Goal: Find specific page/section: Find specific page/section

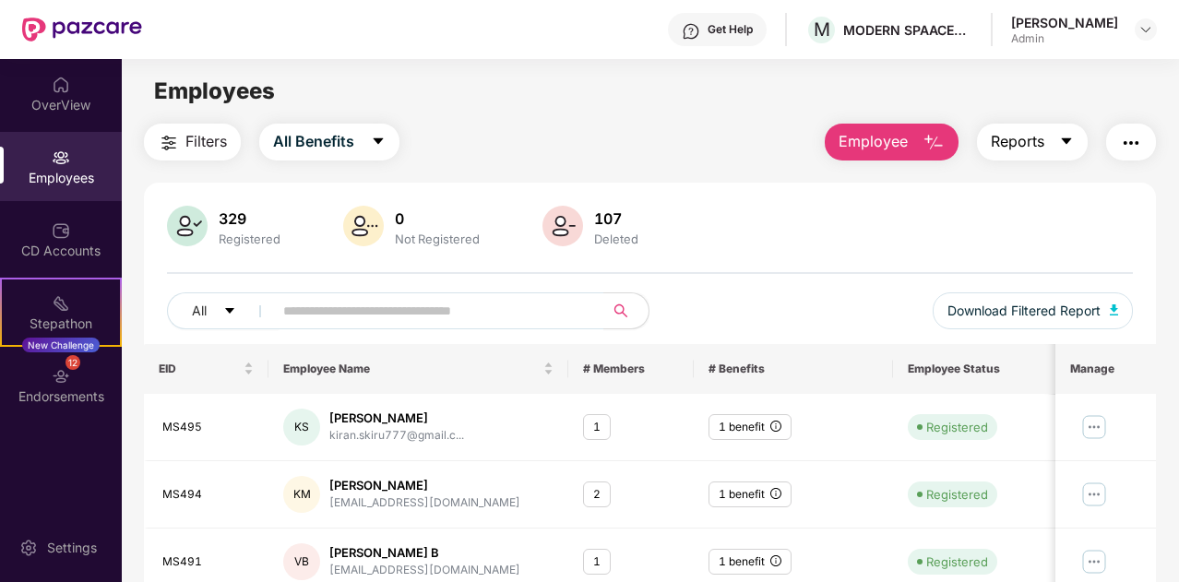
click at [1037, 139] on span "Reports" at bounding box center [1016, 141] width 53 height 23
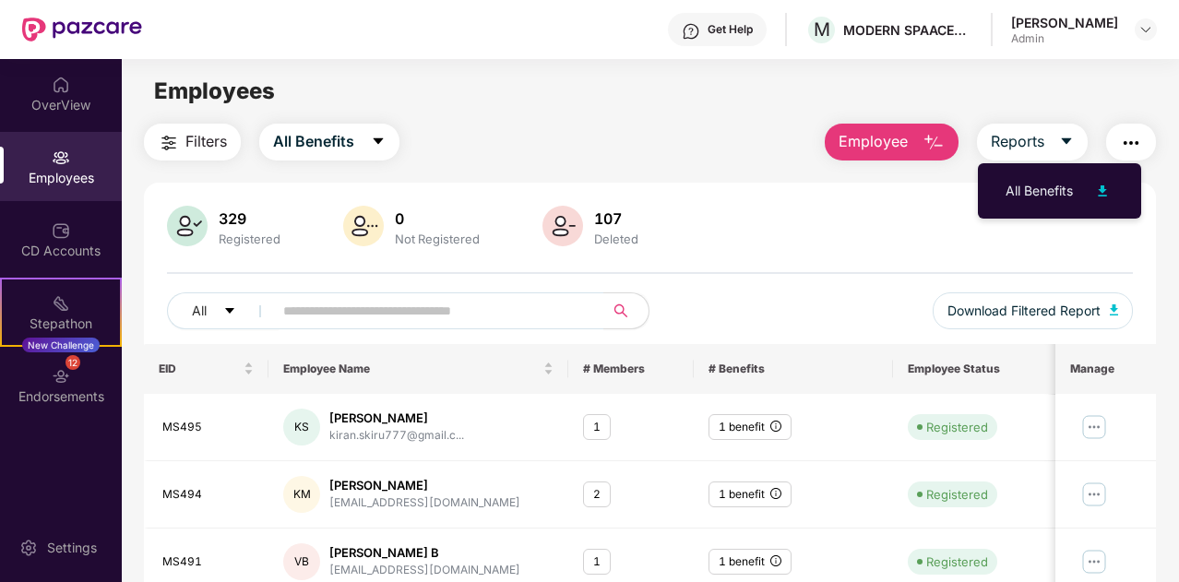
click at [1145, 142] on button "button" at bounding box center [1131, 142] width 50 height 37
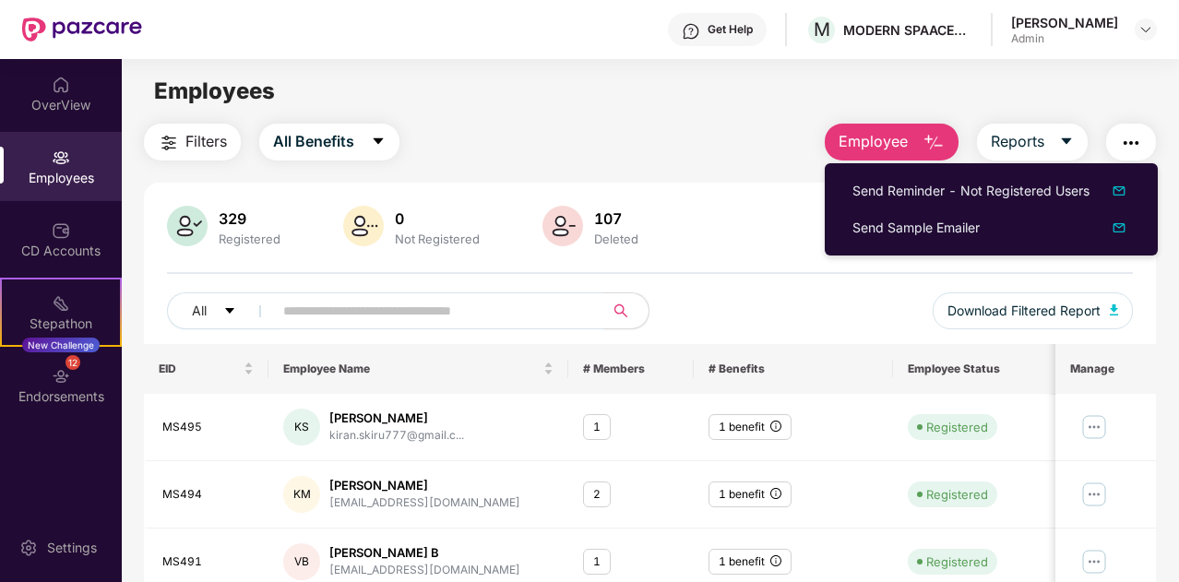
click at [615, 107] on div "Employees" at bounding box center [650, 91] width 1056 height 35
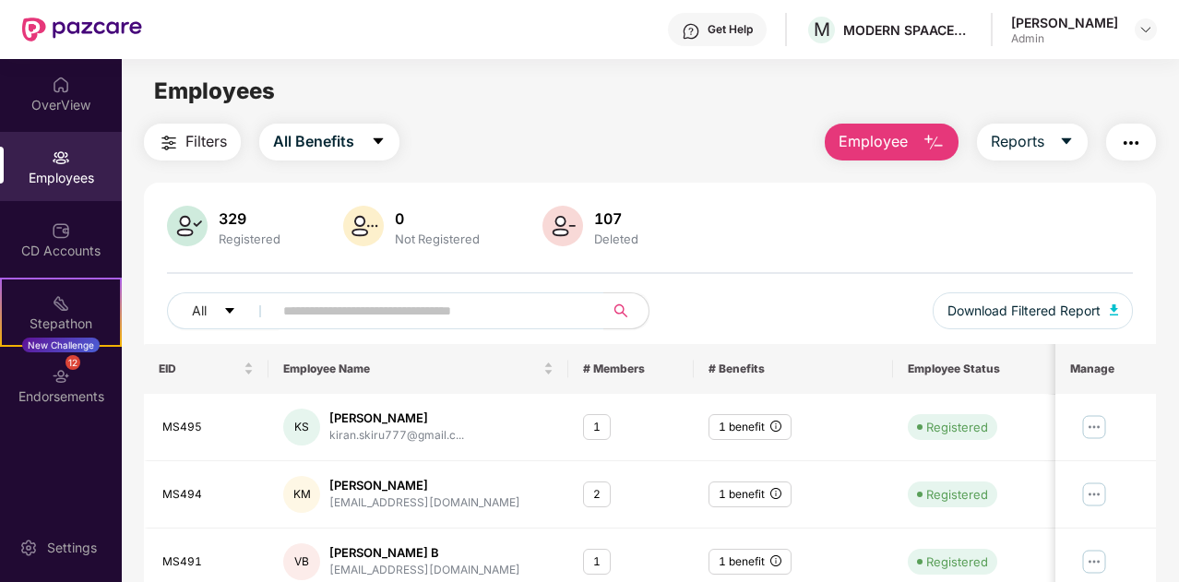
click at [360, 228] on img at bounding box center [363, 226] width 41 height 41
click at [610, 228] on div "107 Deleted" at bounding box center [615, 226] width 59 height 39
click at [215, 219] on div "329" at bounding box center [249, 218] width 69 height 18
click at [191, 227] on img at bounding box center [187, 226] width 41 height 41
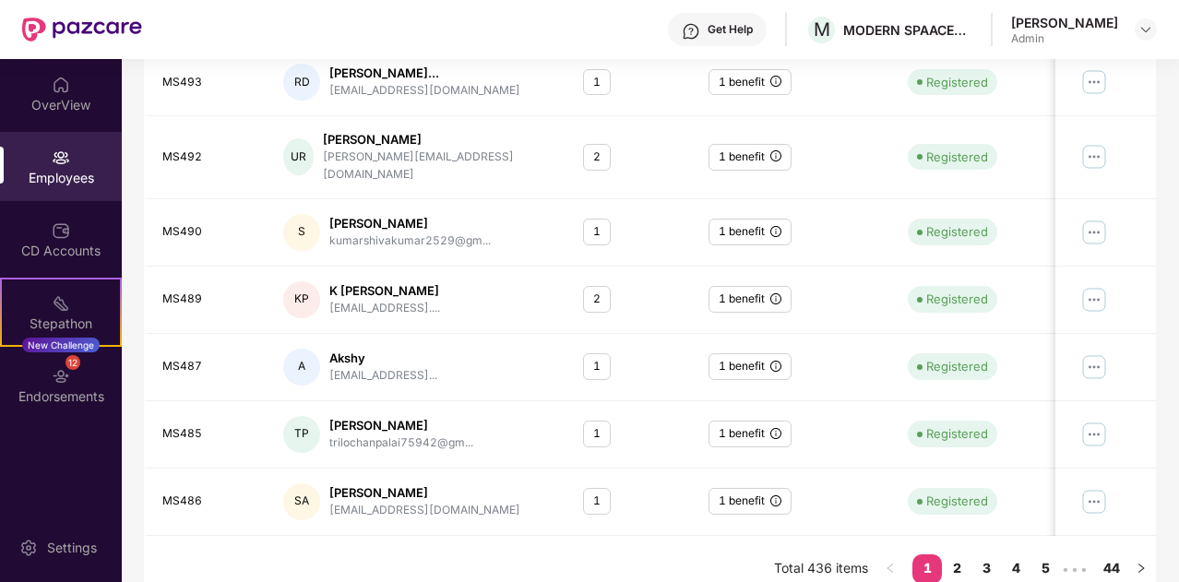
scroll to position [443, 0]
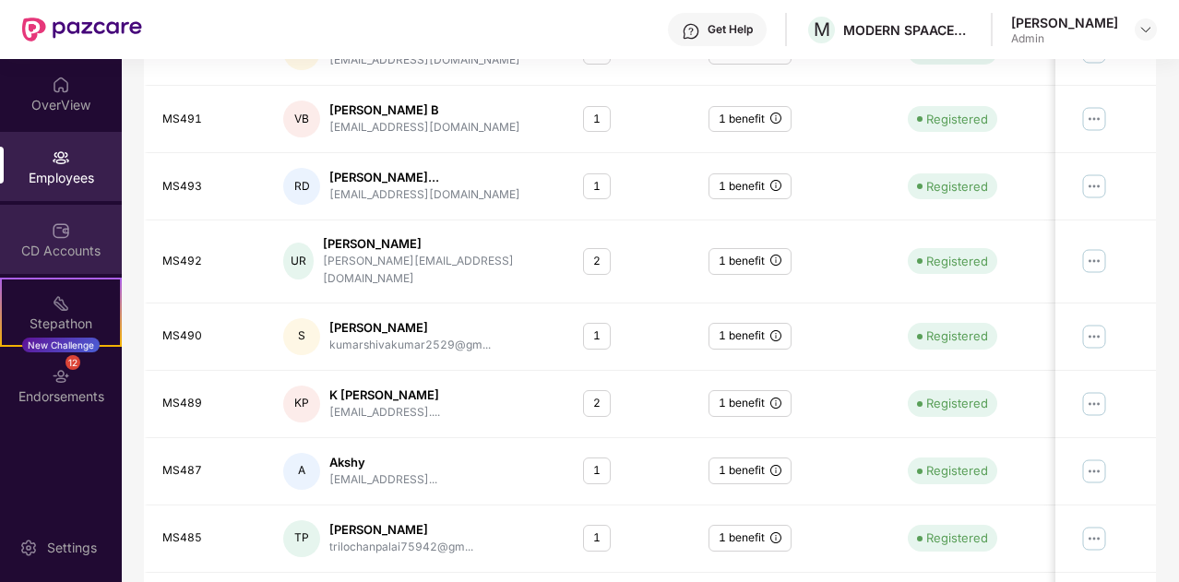
click at [79, 235] on div "CD Accounts" at bounding box center [61, 239] width 122 height 69
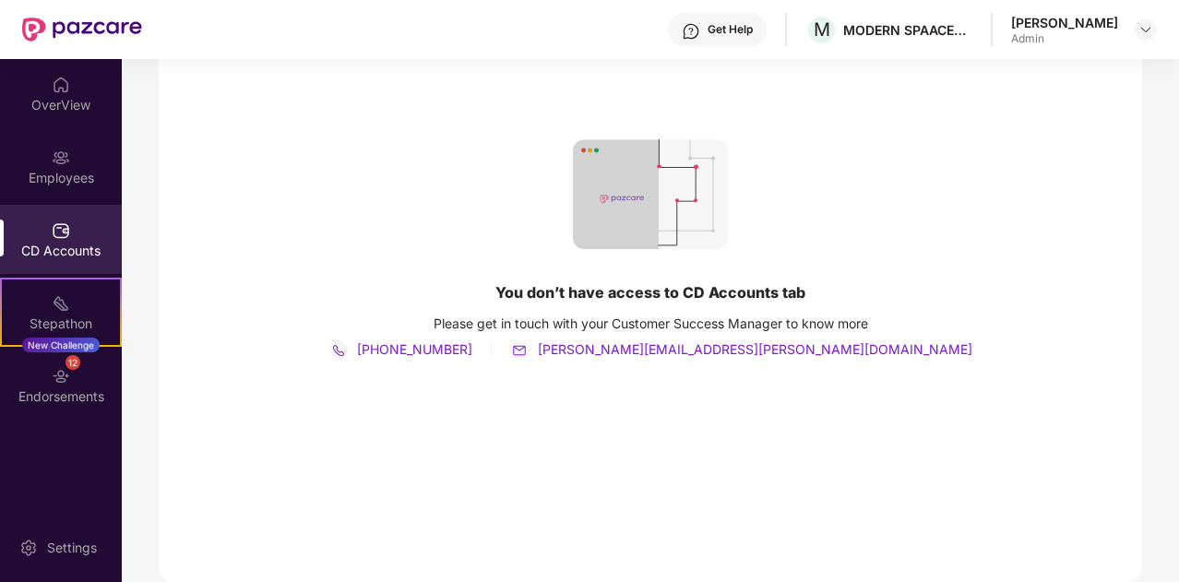
scroll to position [240, 0]
drag, startPoint x: 68, startPoint y: 172, endPoint x: 31, endPoint y: 153, distance: 41.7
click at [31, 153] on div "Employees" at bounding box center [61, 166] width 122 height 69
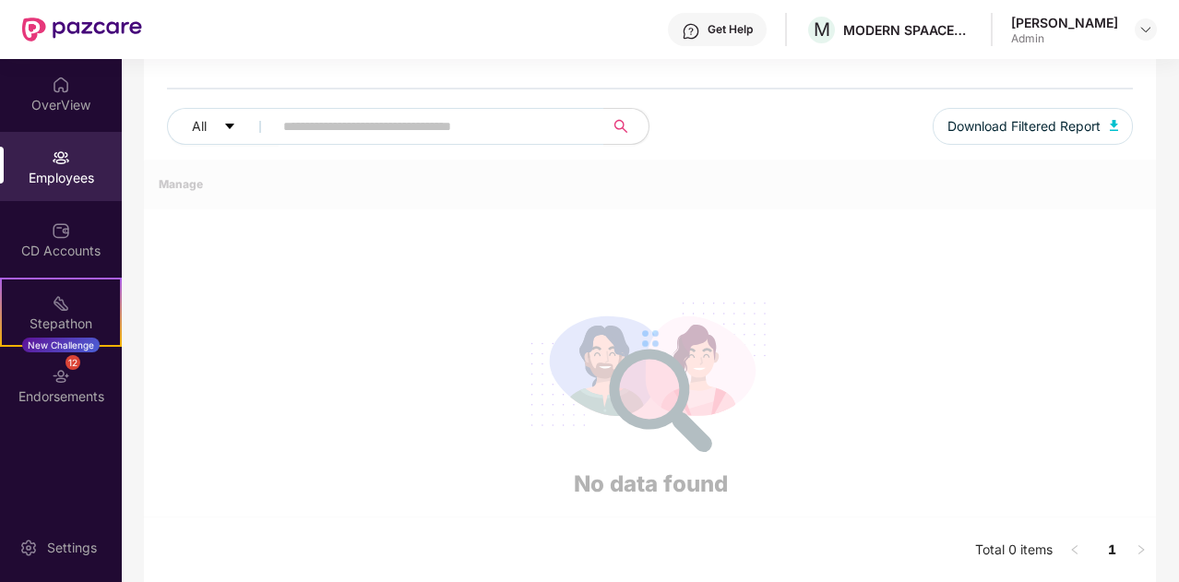
scroll to position [443, 0]
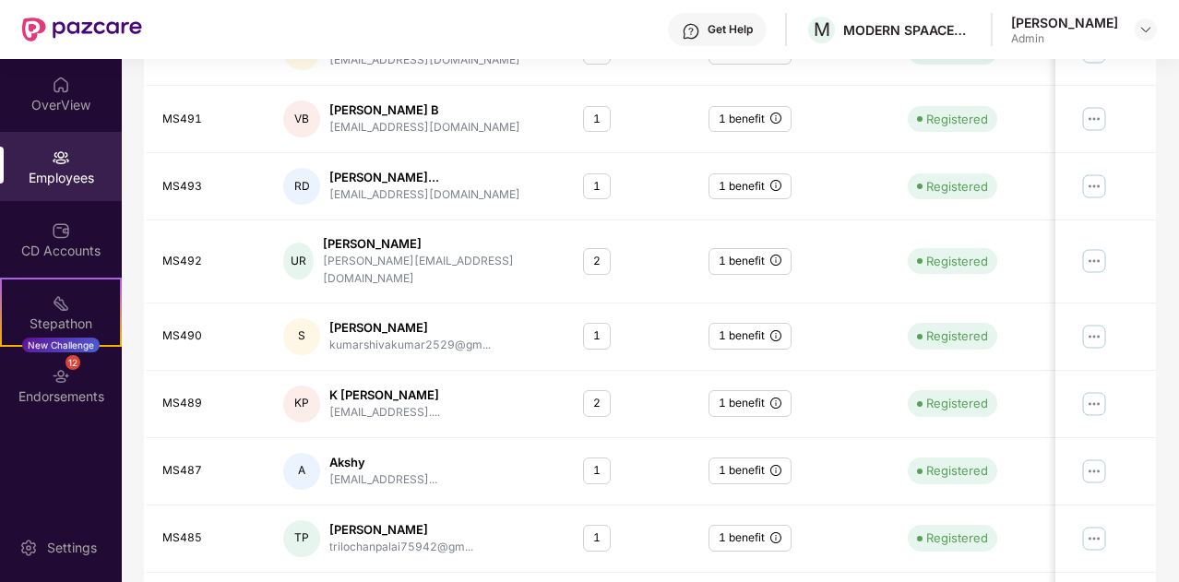
click at [312, 9] on div "Get Help M MODERN SPAACES VENTURES [PERSON_NAME] Admin" at bounding box center [649, 29] width 1014 height 59
click at [89, 27] on img at bounding box center [82, 30] width 120 height 24
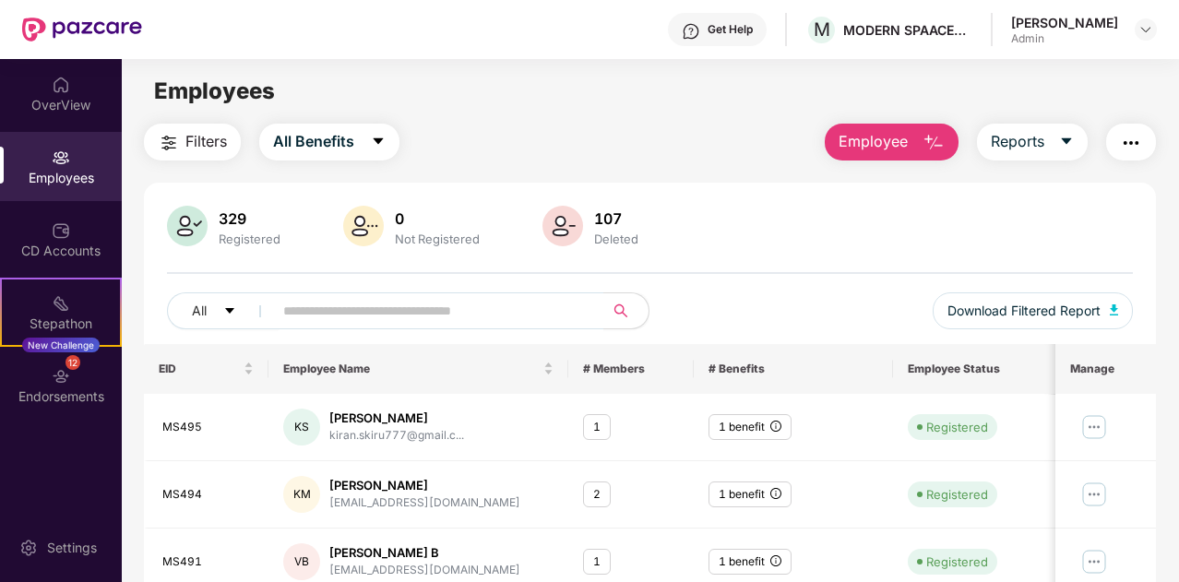
click at [655, 117] on main "Employees Filters All Benefits Employee Reports 329 Registered 0 Not Registered…" at bounding box center [650, 350] width 1056 height 582
